Goal: Task Accomplishment & Management: Complete application form

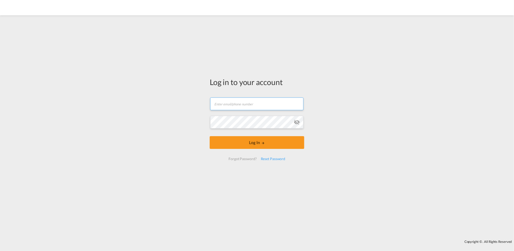
click at [248, 106] on input "text" at bounding box center [256, 103] width 93 height 13
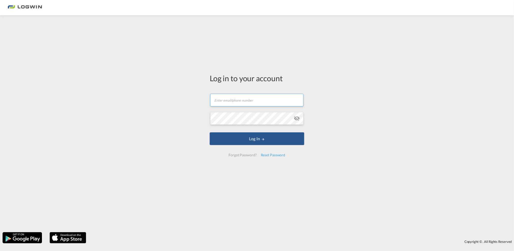
type input "[EMAIL_ADDRESS][PERSON_NAME][DOMAIN_NAME]"
click at [210, 132] on button "Log In" at bounding box center [257, 138] width 95 height 13
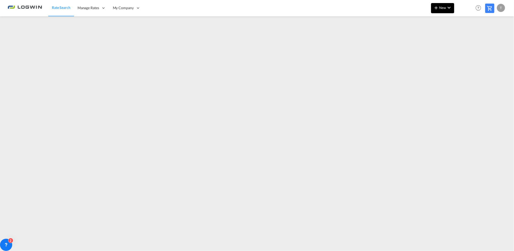
click at [442, 8] on span "New" at bounding box center [443, 8] width 19 height 4
click at [467, 38] on span "Ratesheet" at bounding box center [465, 38] width 6 height 10
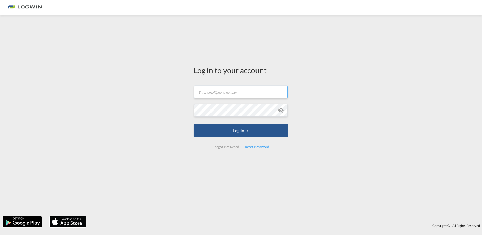
click at [218, 97] on input "text" at bounding box center [240, 92] width 93 height 13
type input "[EMAIL_ADDRESS][PERSON_NAME][DOMAIN_NAME]"
click at [194, 124] on button "Log In" at bounding box center [241, 130] width 95 height 13
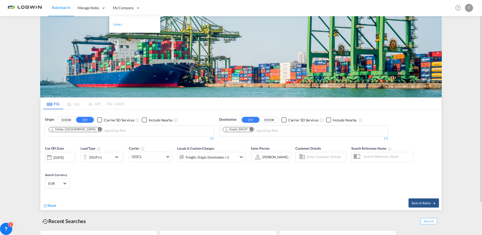
click at [126, 21] on link "Users" at bounding box center [134, 24] width 51 height 17
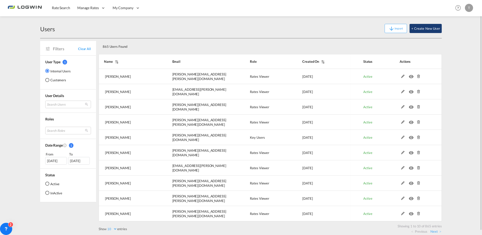
click at [429, 27] on button "+ Create New User" at bounding box center [426, 28] width 32 height 9
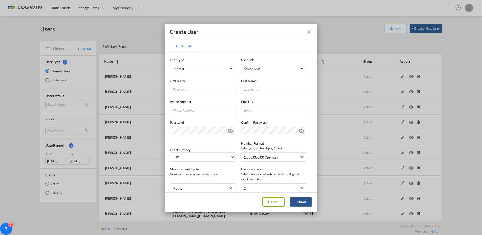
click at [259, 67] on md-select "Select Role ADMIN GLOBAL Essentials Admin GLOBAL Essentials Manager GLOBAL Esse…" at bounding box center [274, 68] width 66 height 9
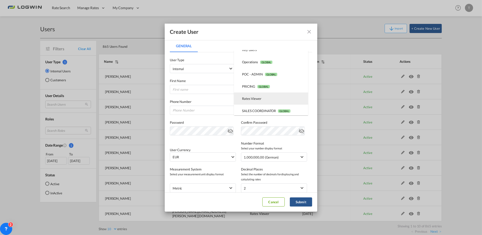
scroll to position [118, 0]
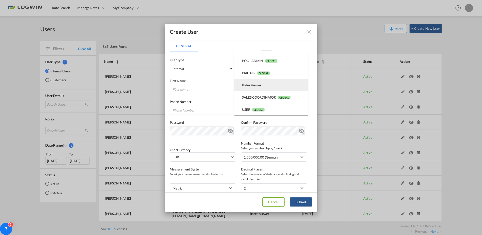
click at [265, 86] on md-option "Rates Viewer USER_DEFINED" at bounding box center [271, 85] width 74 height 12
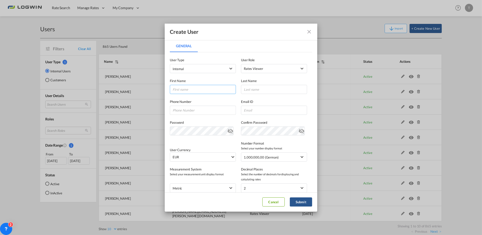
click at [211, 88] on input "General General ..." at bounding box center [203, 89] width 66 height 9
click at [209, 85] on input "General General ..." at bounding box center [203, 89] width 66 height 9
click at [172, 89] on input "General General ..." at bounding box center [203, 89] width 66 height 9
type input "Daniel"
type input "Wirtz"
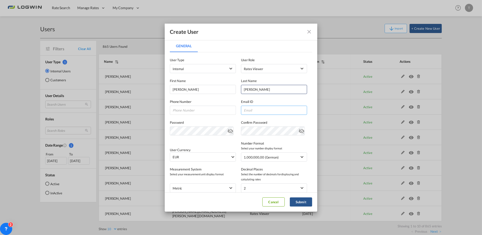
click at [244, 113] on input "General General ..." at bounding box center [274, 110] width 66 height 9
paste input "daniel.wirtz@logwin-logistics.com"
type input "daniel.wirtz@logwin-logistics.com"
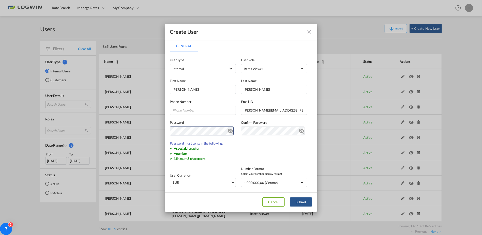
click at [228, 130] on md-icon "icon-eye-off" at bounding box center [230, 130] width 6 height 6
click at [58, 133] on div "Create User General General User Type Internal Internal Customer User Role Rate…" at bounding box center [241, 117] width 482 height 235
click at [227, 131] on md-icon "icon-eye-off" at bounding box center [230, 130] width 6 height 6
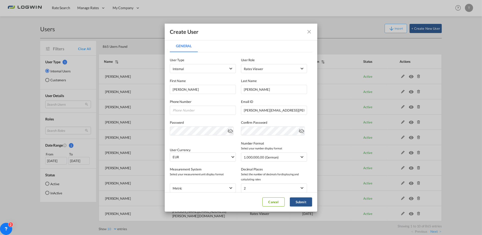
click at [299, 130] on md-icon "icon-eye-off" at bounding box center [302, 130] width 6 height 6
click at [305, 200] on button "Submit" at bounding box center [301, 202] width 22 height 9
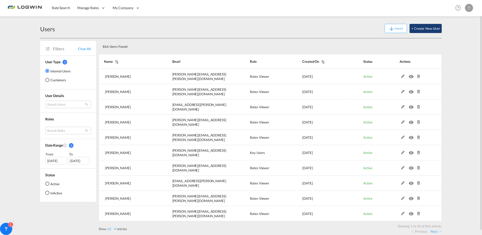
click at [424, 28] on button "+ Create New User" at bounding box center [426, 28] width 32 height 9
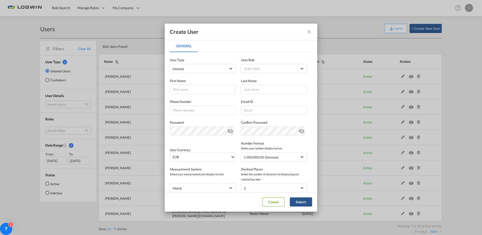
click at [310, 30] on md-icon "icon-close fg-AAA8AD" at bounding box center [309, 32] width 6 height 6
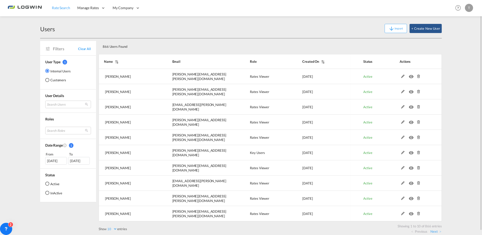
click at [64, 8] on span "Rate Search" at bounding box center [61, 8] width 18 height 4
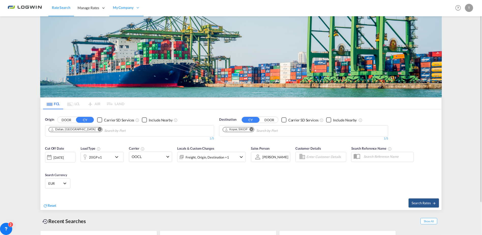
click at [294, 11] on div "Rate Search Manage Rates Contract Rates Maintain Rates Single Update Bulk Updat…" at bounding box center [241, 8] width 467 height 16
